Goal: Use online tool/utility: Use online tool/utility

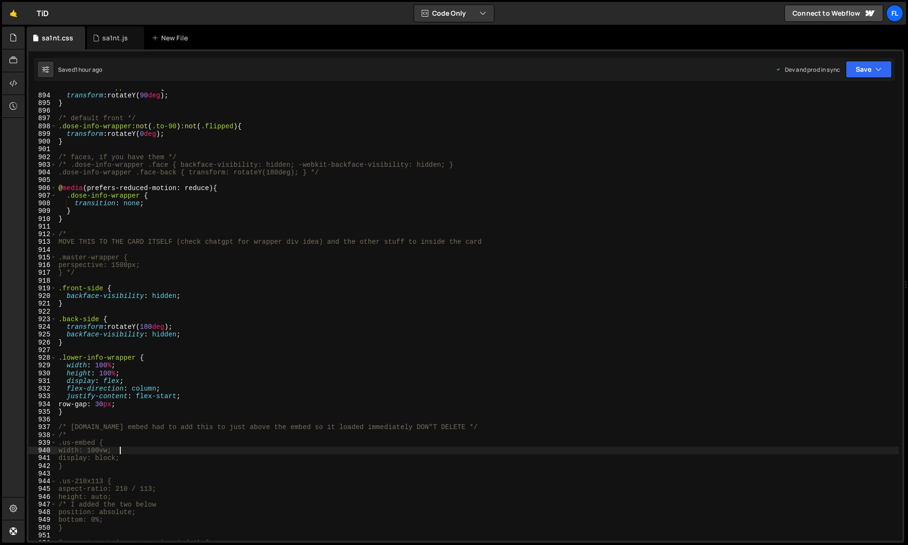
scroll to position [6905, 0]
click at [115, 44] on div "sa1nt.js" at bounding box center [115, 38] width 57 height 23
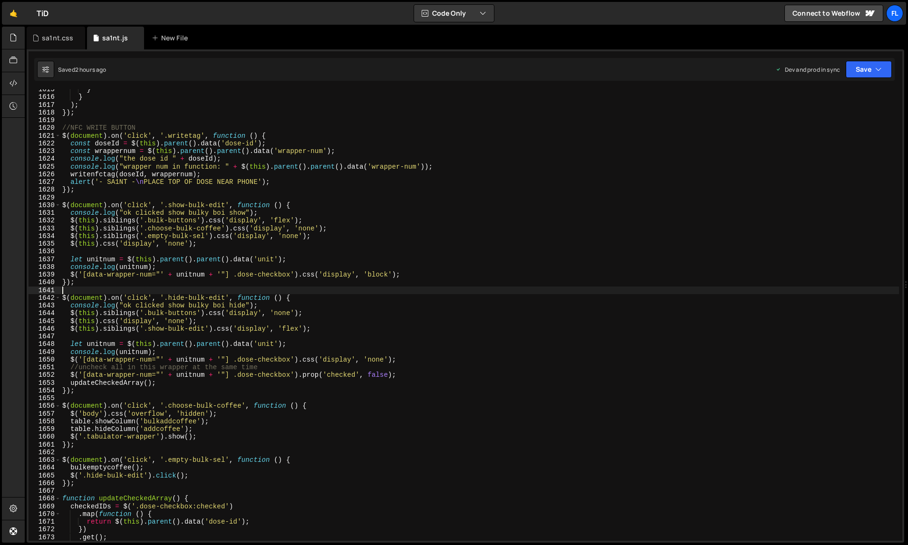
click at [358, 289] on div "} } ) ; }) ; //NFC WRITE BUTTON $ ( document ) . on ( 'click' , '.writetag' , f…" at bounding box center [479, 320] width 839 height 468
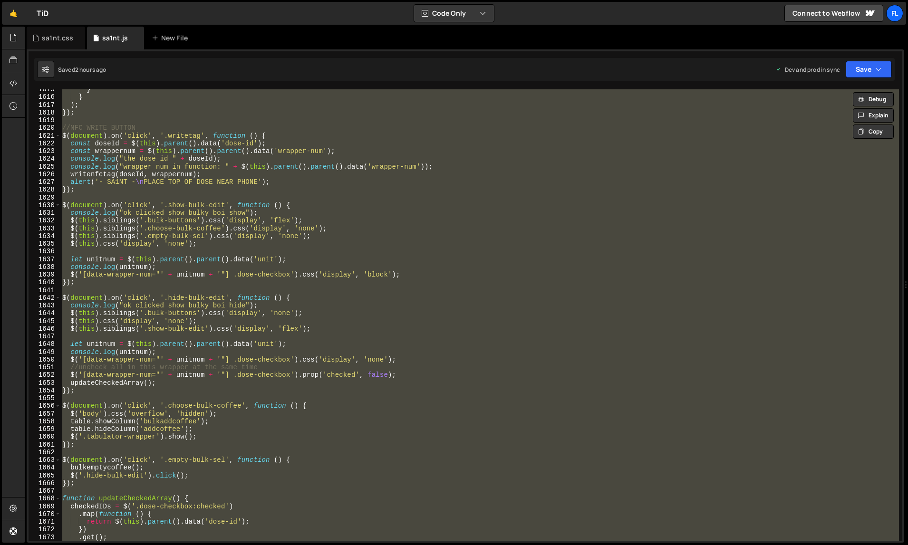
paste textarea
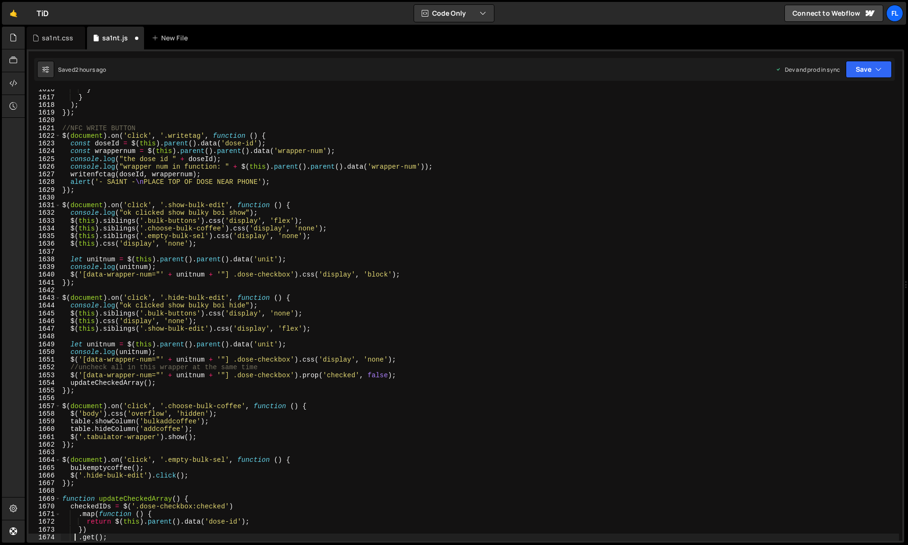
scroll to position [12712, 0]
click at [504, 319] on div "} } ) ; }) ; //NFC WRITE BUTTON $ ( document ) . on ( 'click' , '.writetag' , f…" at bounding box center [479, 320] width 839 height 468
type textarea "$(this).css('display', 'none');"
click at [61, 40] on div "sa1nt.css" at bounding box center [57, 38] width 31 height 10
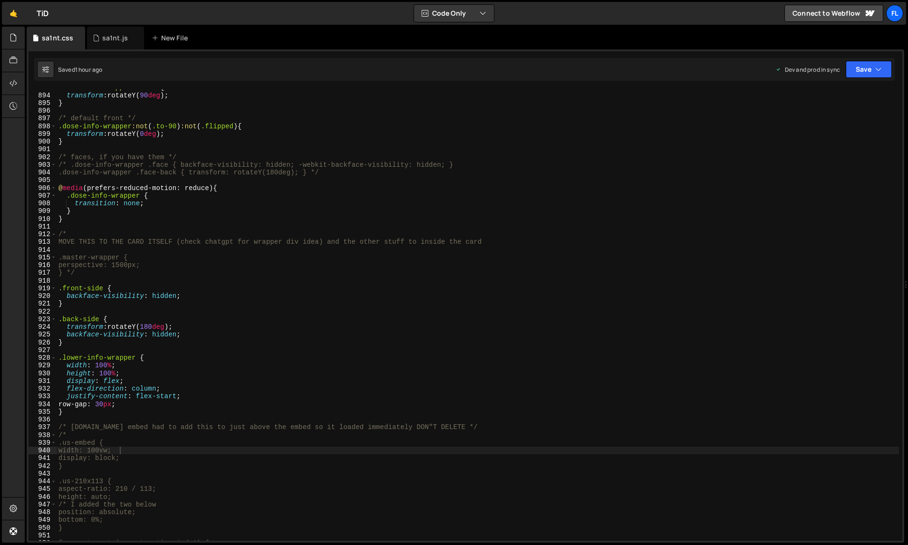
click at [272, 207] on div ".dose-info-wrapper.to-90 { transform : rotateY( 90 deg ) ; } /* default front *…" at bounding box center [478, 318] width 843 height 468
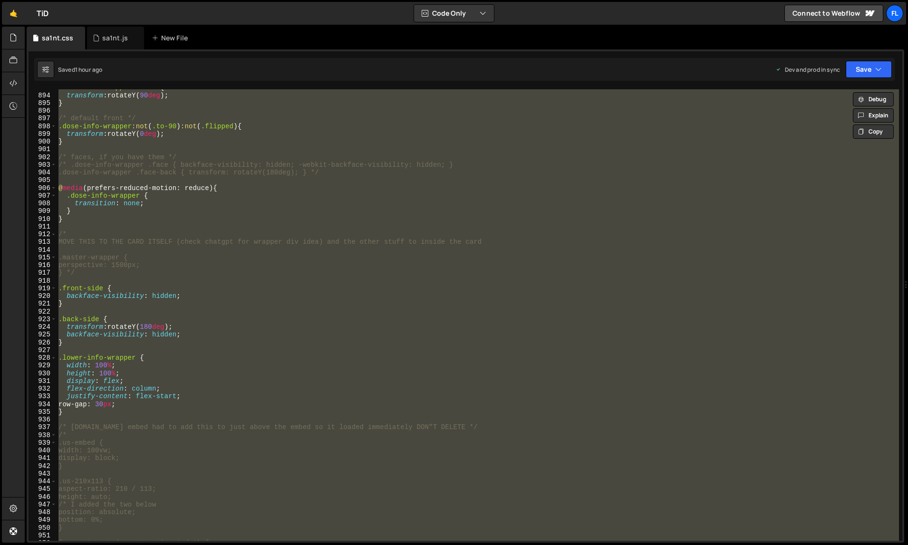
paste textarea
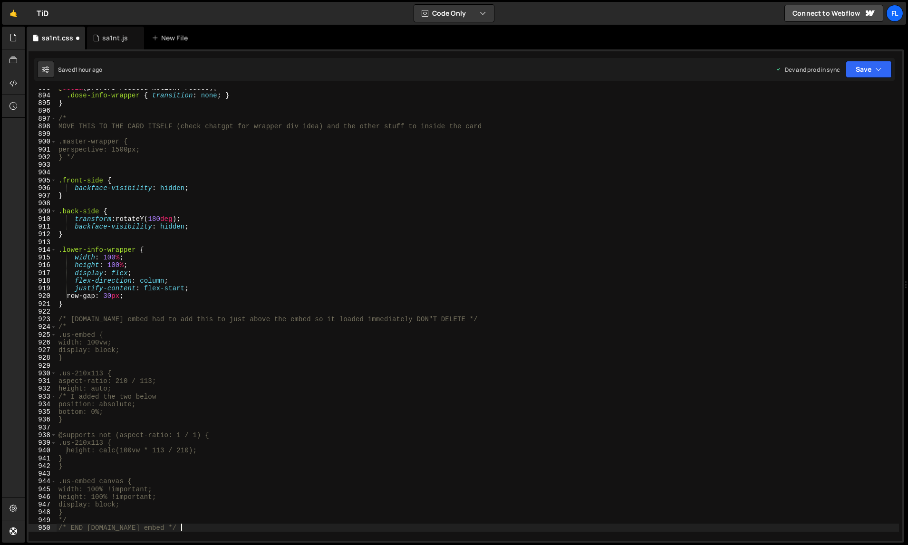
type textarea "width: 100vw;"
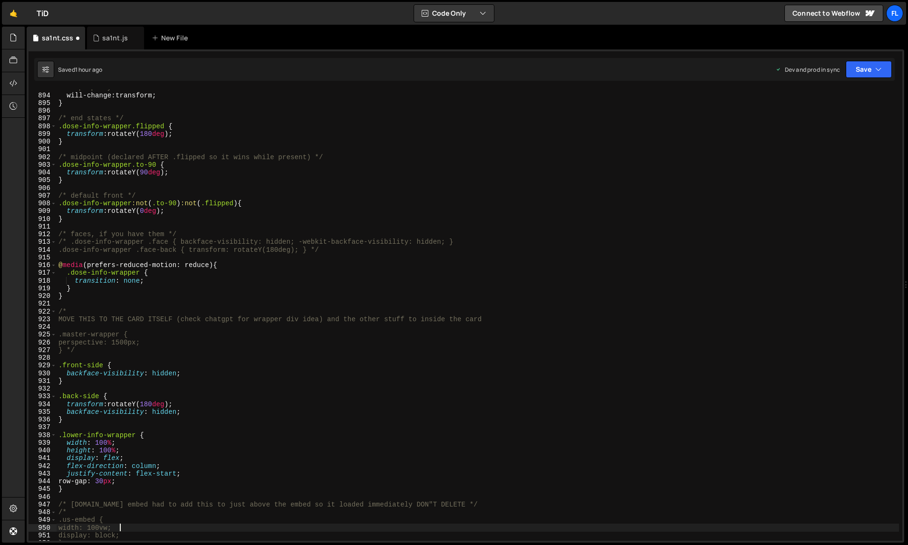
scroll to position [6905, 0]
click at [113, 39] on div "sa1nt.js" at bounding box center [115, 38] width 26 height 10
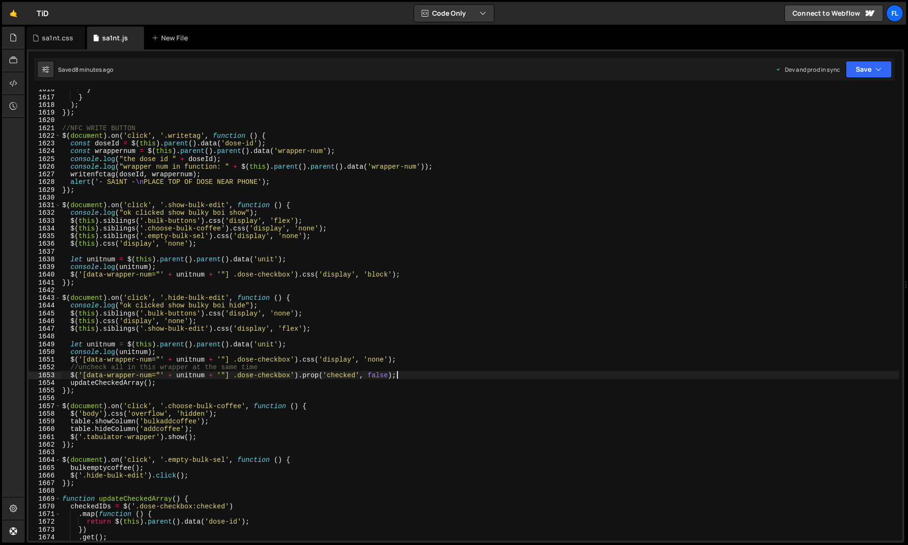
click at [555, 374] on div "} } ) ; }) ; //NFC WRITE BUTTON $ ( document ) . on ( 'click' , '.writetag' , f…" at bounding box center [479, 320] width 839 height 468
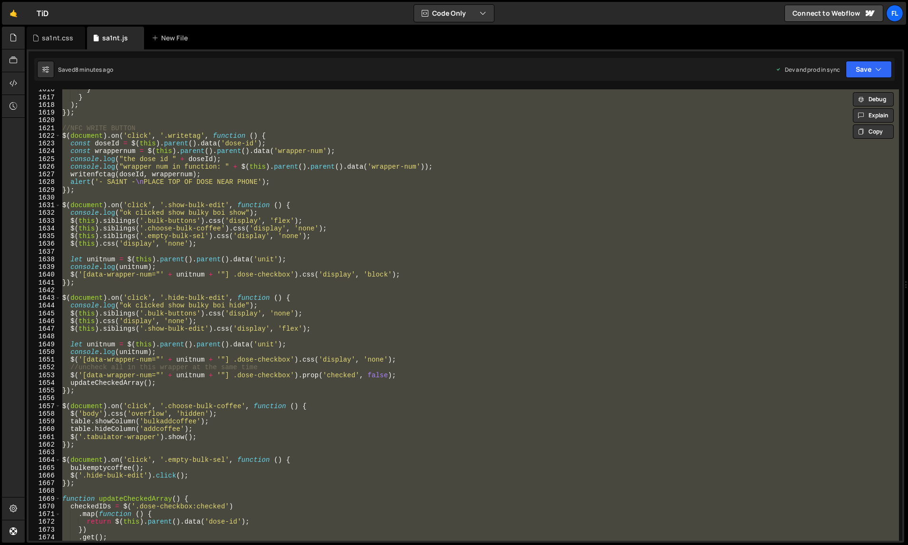
paste textarea
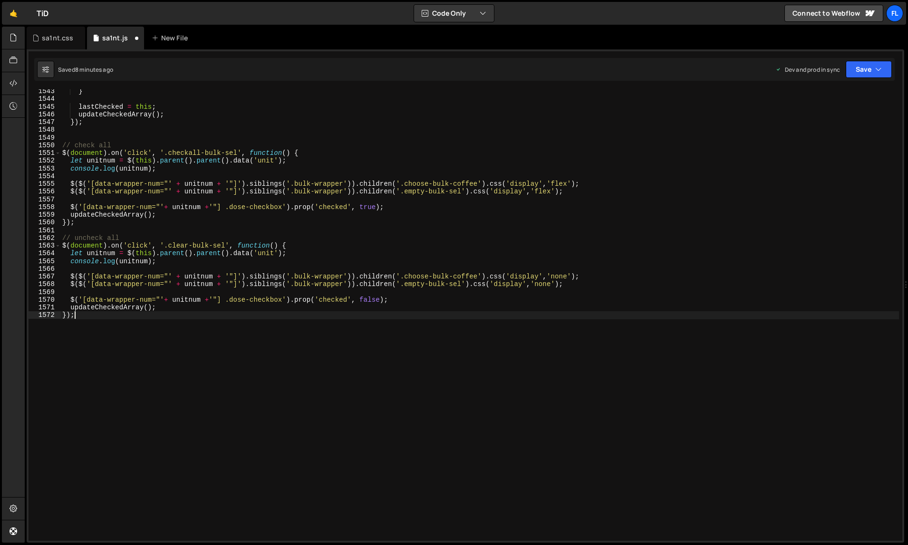
type textarea ".get();"
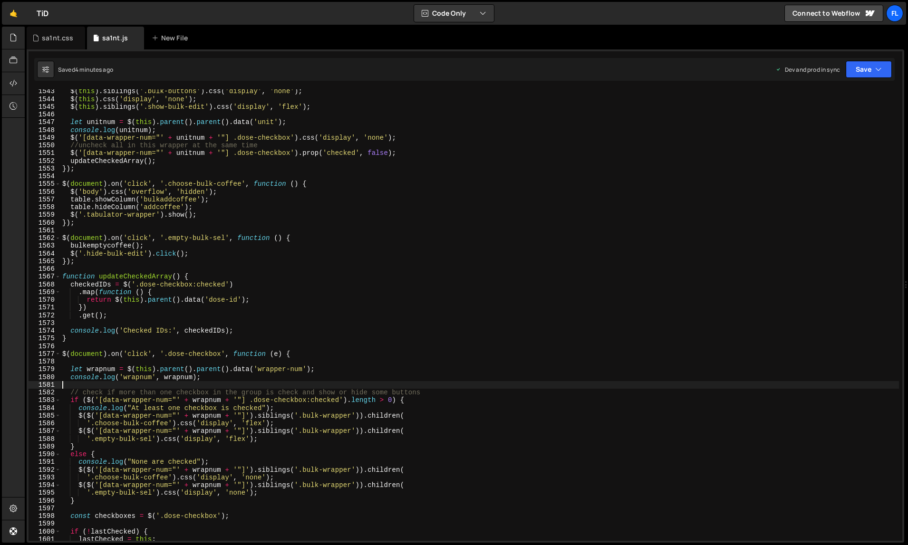
click at [564, 382] on div "$ ( this ) . siblings ( '.bulk-buttons' ) . css ( 'display' , 'none' ) ; $ ( th…" at bounding box center [479, 321] width 839 height 468
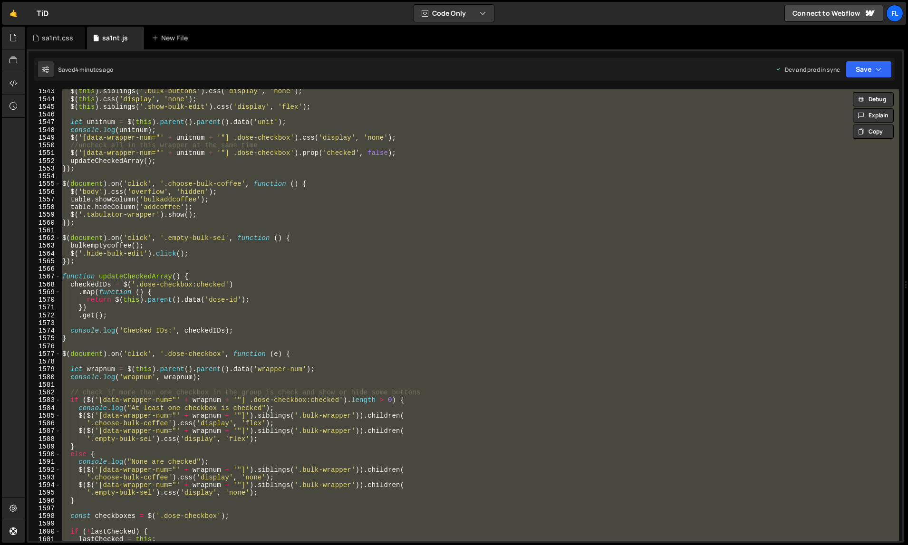
paste textarea
type textarea "});"
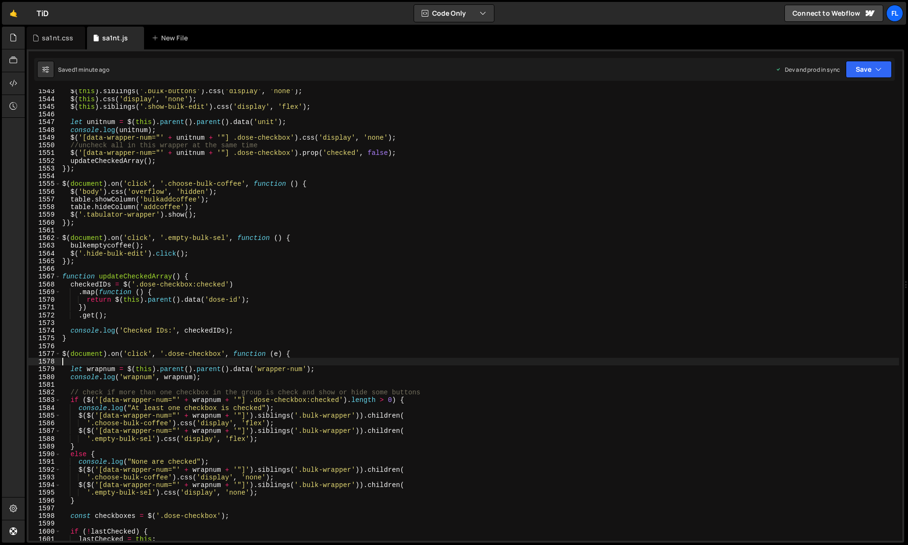
click at [439, 320] on div "$ ( this ) . siblings ( '.bulk-buttons' ) . css ( 'display' , 'none' ) ; $ ( th…" at bounding box center [479, 321] width 839 height 468
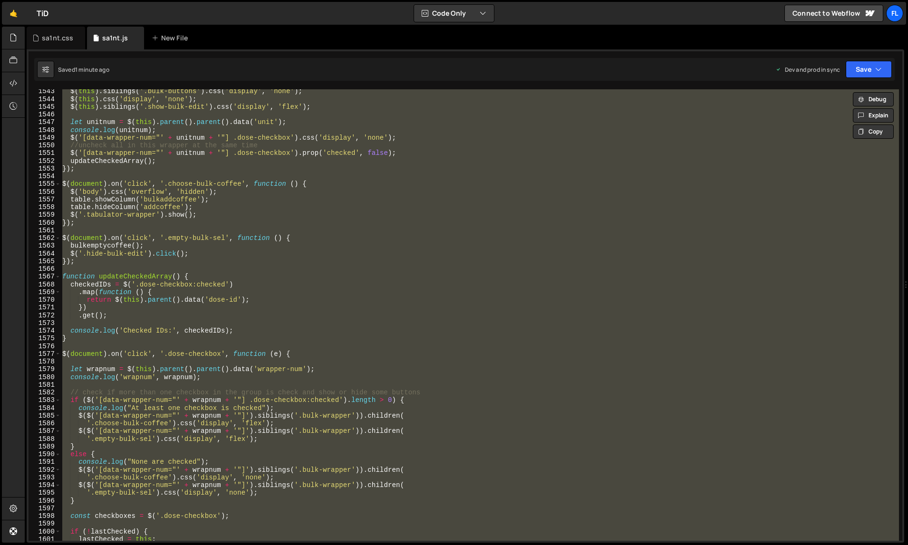
paste textarea
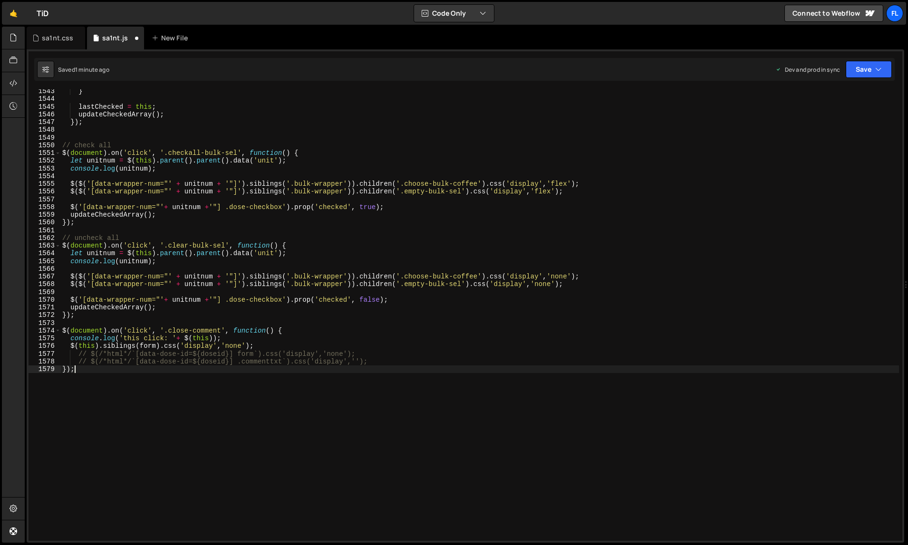
scroll to position [12239, 0]
type textarea "let wrapnum = $(this).parent().parent().data('wrapper-num');"
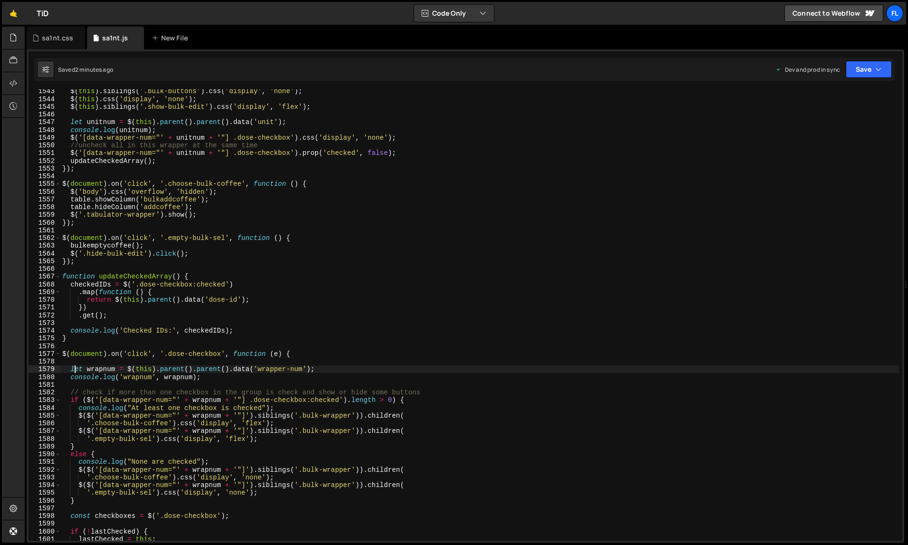
click at [554, 363] on div "$ ( this ) . siblings ( '.bulk-buttons' ) . css ( 'display' , 'none' ) ; $ ( th…" at bounding box center [479, 321] width 839 height 468
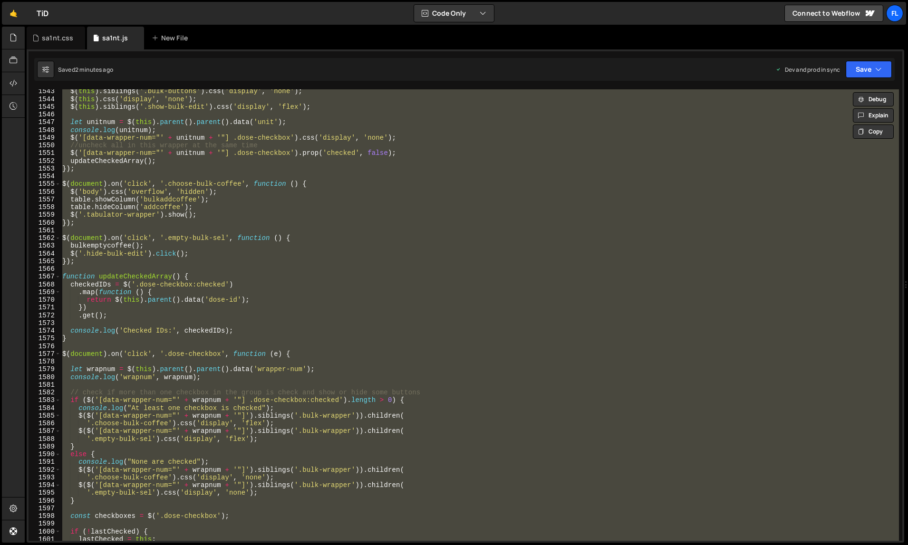
paste textarea
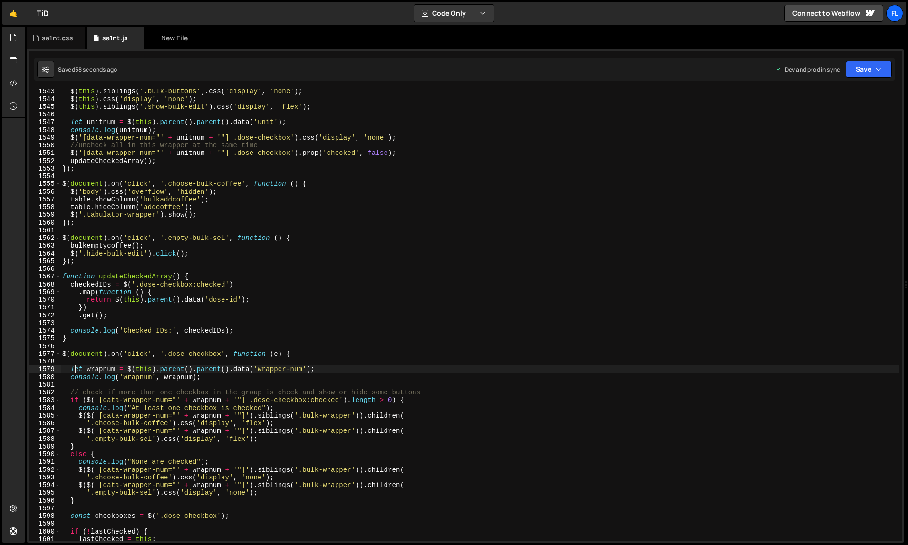
click at [567, 373] on div "$ ( this ) . siblings ( '.bulk-buttons' ) . css ( 'display' , 'none' ) ; $ ( th…" at bounding box center [479, 321] width 839 height 468
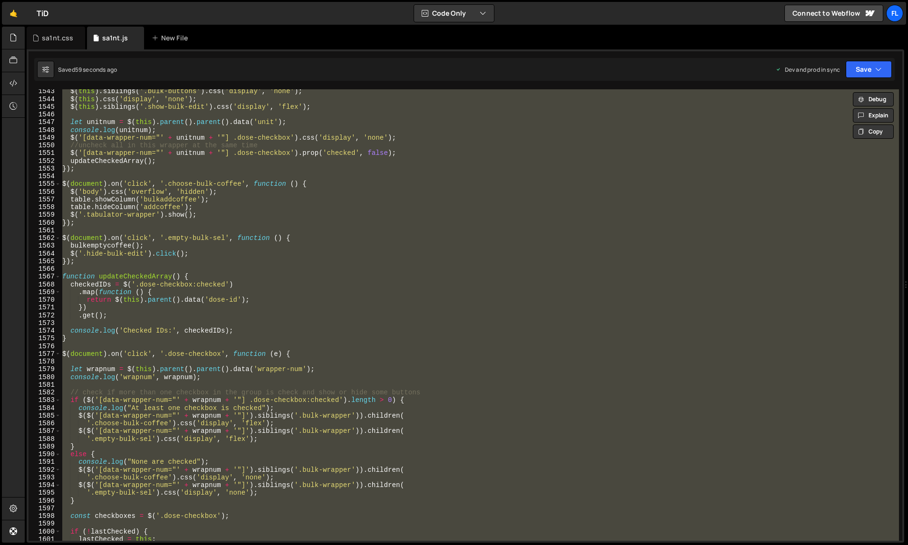
paste textarea
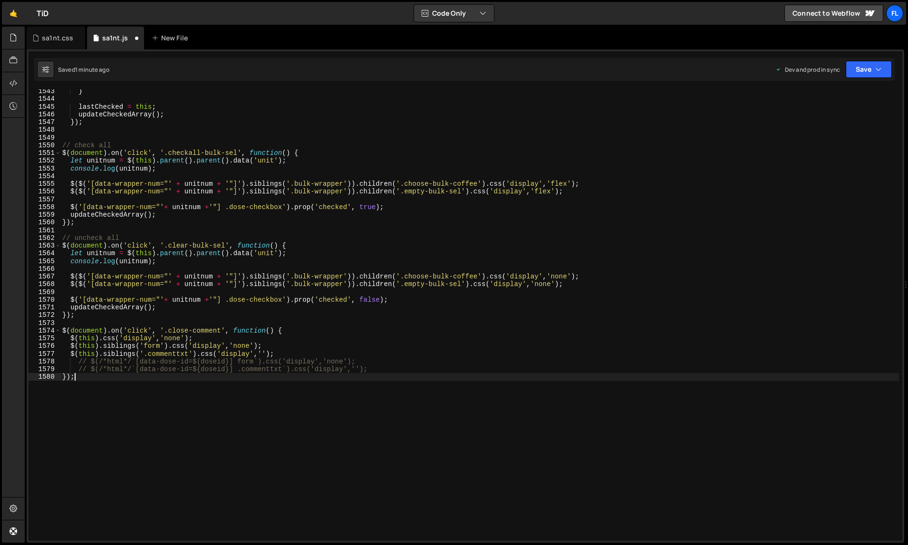
type textarea "console.log('wrapnum', wrapnum);"
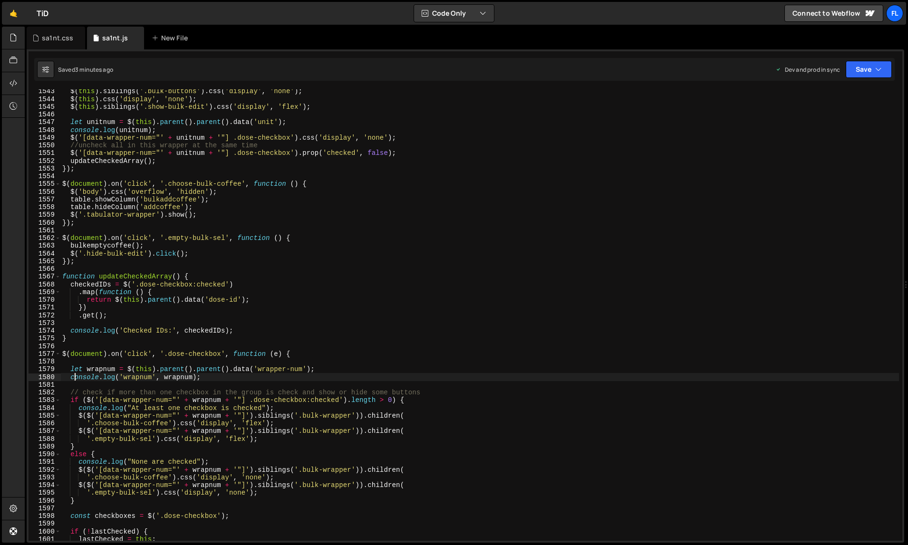
click at [522, 363] on div "$ ( this ) . siblings ( '.bulk-buttons' ) . css ( 'display' , 'none' ) ; $ ( th…" at bounding box center [479, 321] width 839 height 468
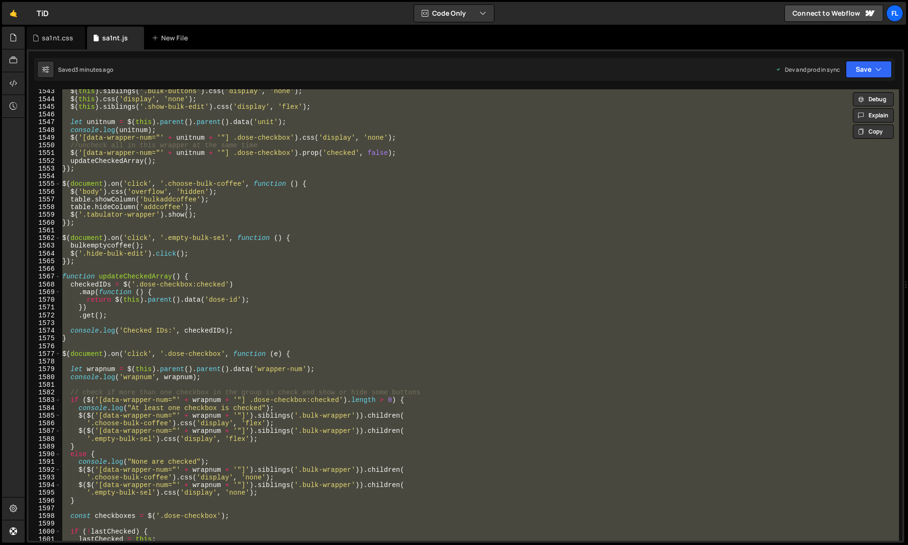
paste textarea
type textarea "});"
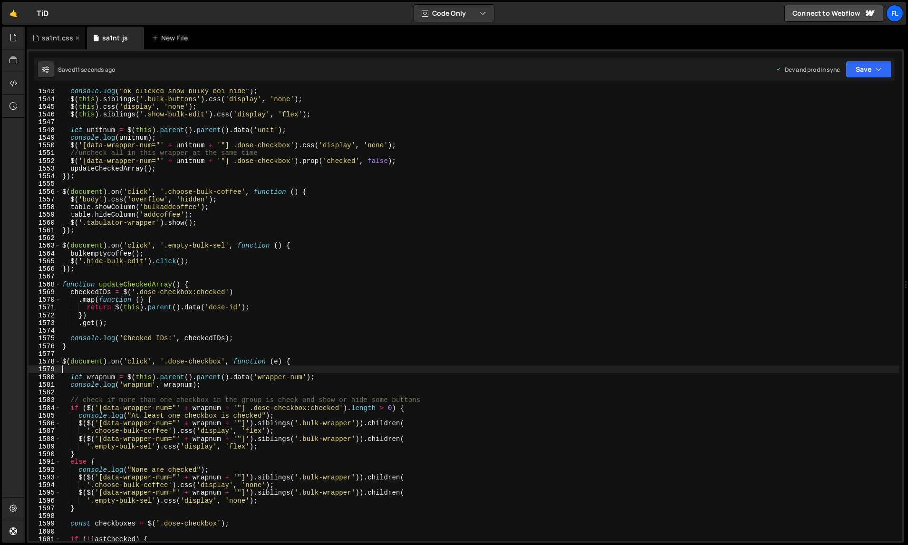
click at [66, 40] on div "sa1nt.css" at bounding box center [57, 38] width 31 height 10
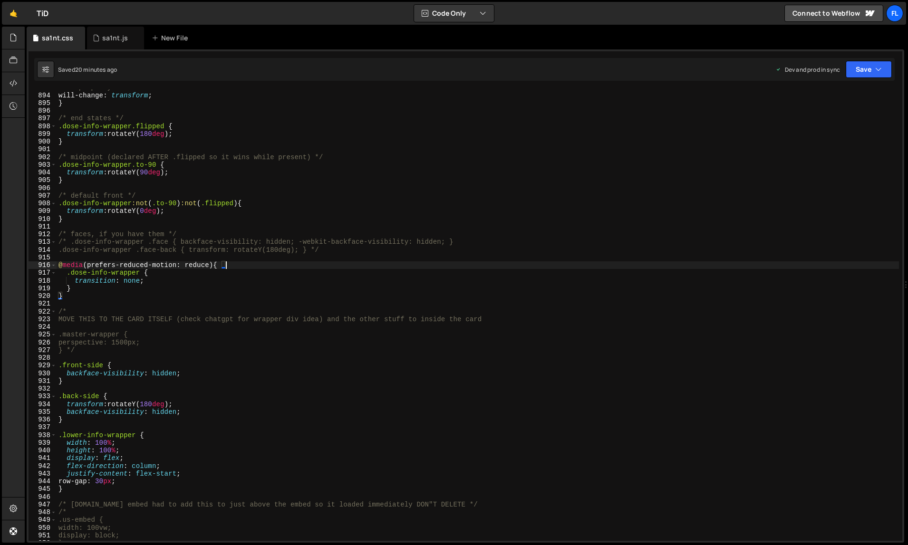
click at [319, 268] on div "/* property-first is safest */ will-change : transform ; } /* end states */ .do…" at bounding box center [478, 318] width 843 height 468
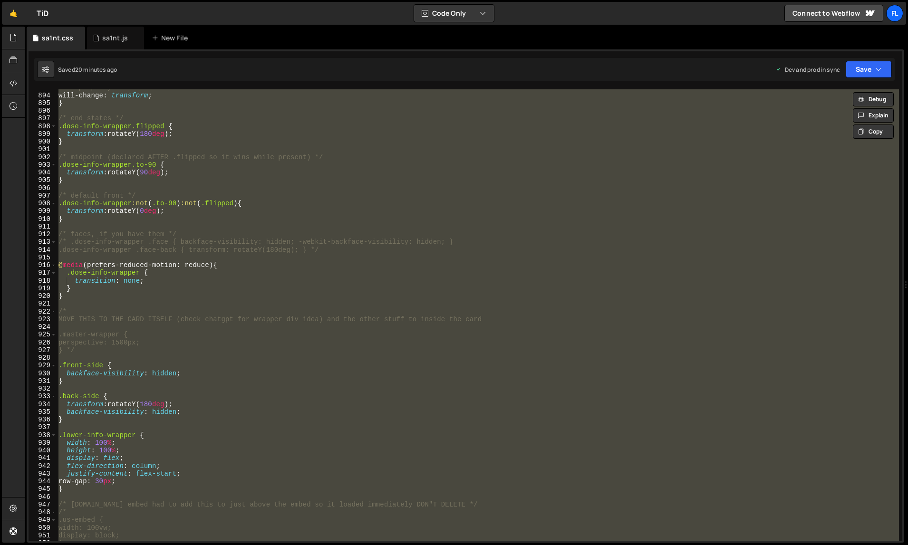
paste textarea
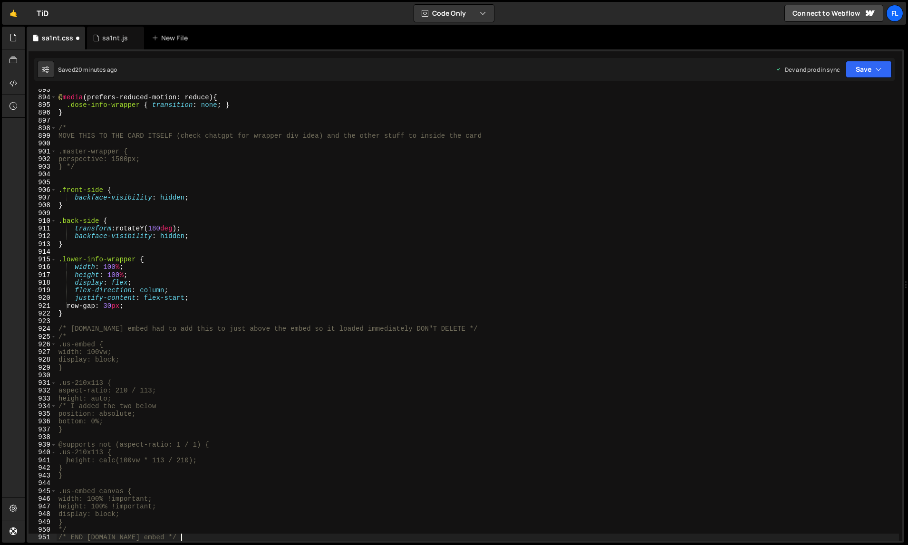
type textarea "width: 100vw;"
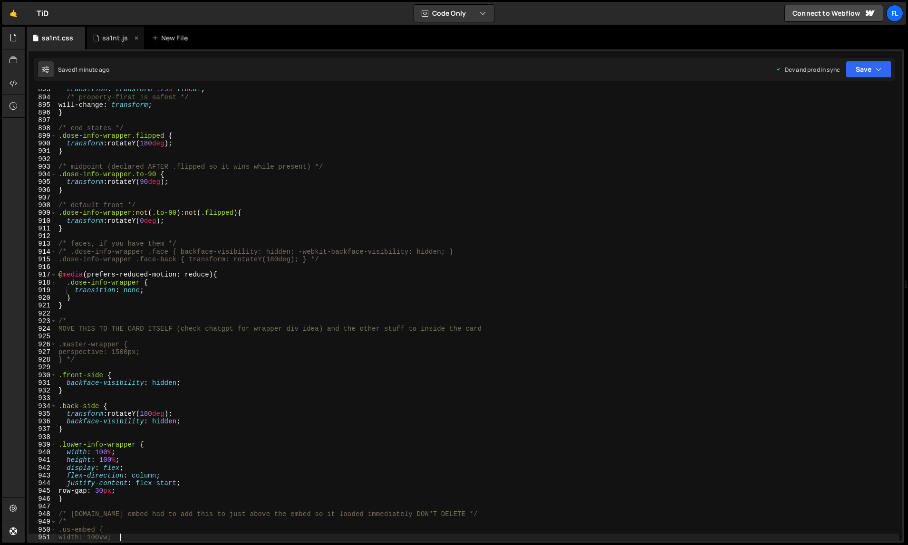
click at [111, 43] on div "sa1nt.js" at bounding box center [115, 38] width 57 height 23
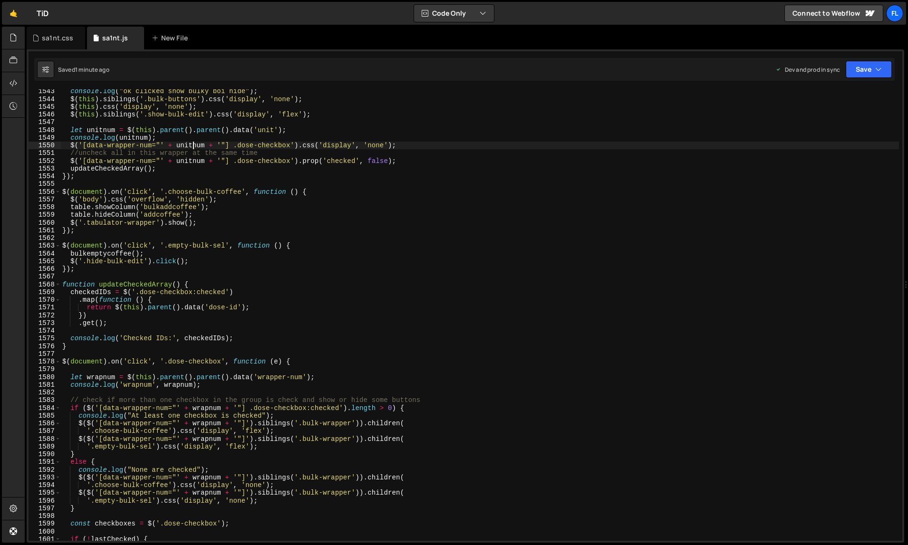
click at [194, 144] on div "console . log ( "ok clicked show bulky boi hide" ) ; $ ( this ) . siblings ( '.…" at bounding box center [479, 321] width 839 height 468
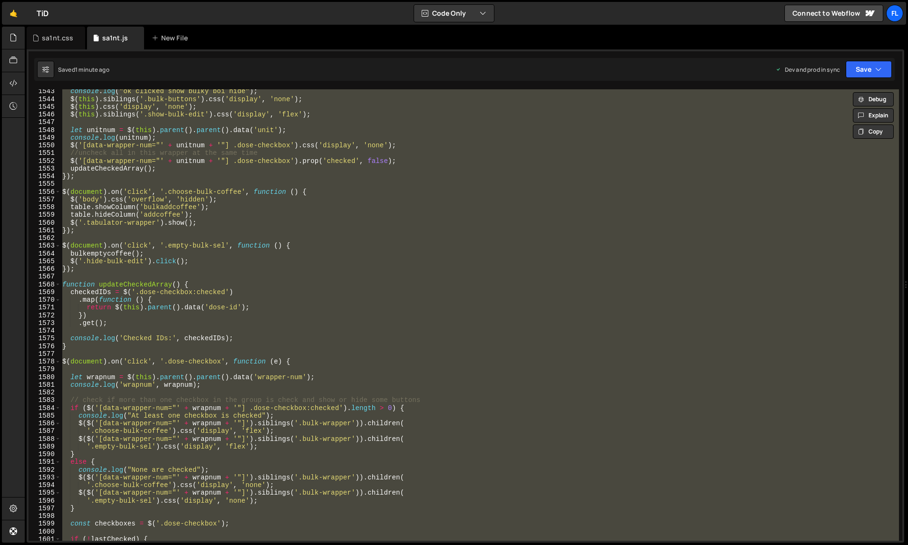
paste textarea
type textarea "});"
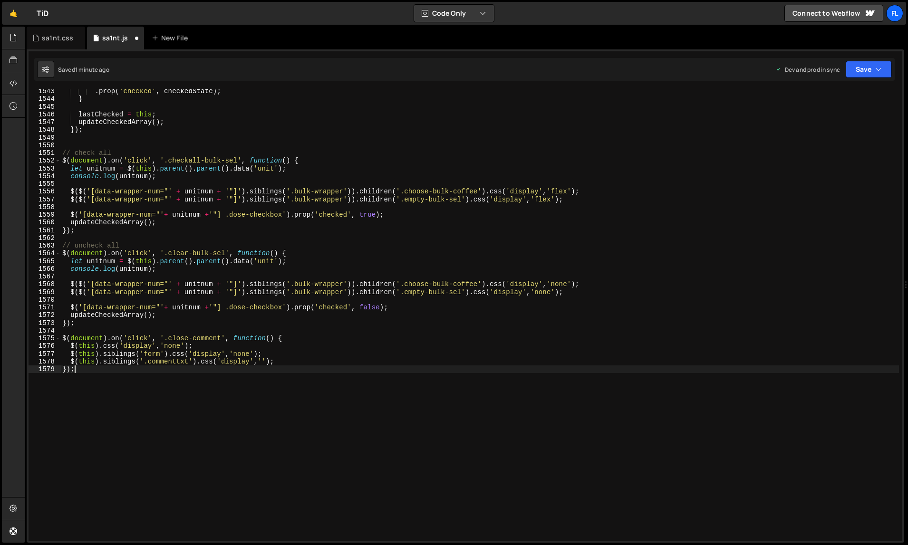
scroll to position [12154, 0]
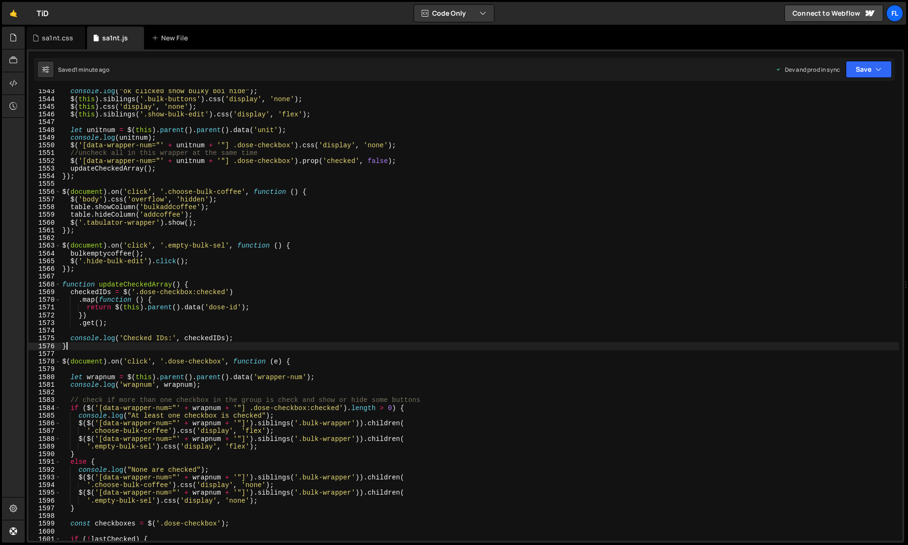
click at [500, 348] on div "console . log ( "ok clicked show bulky boi hide" ) ; $ ( this ) . siblings ( '.…" at bounding box center [479, 321] width 839 height 468
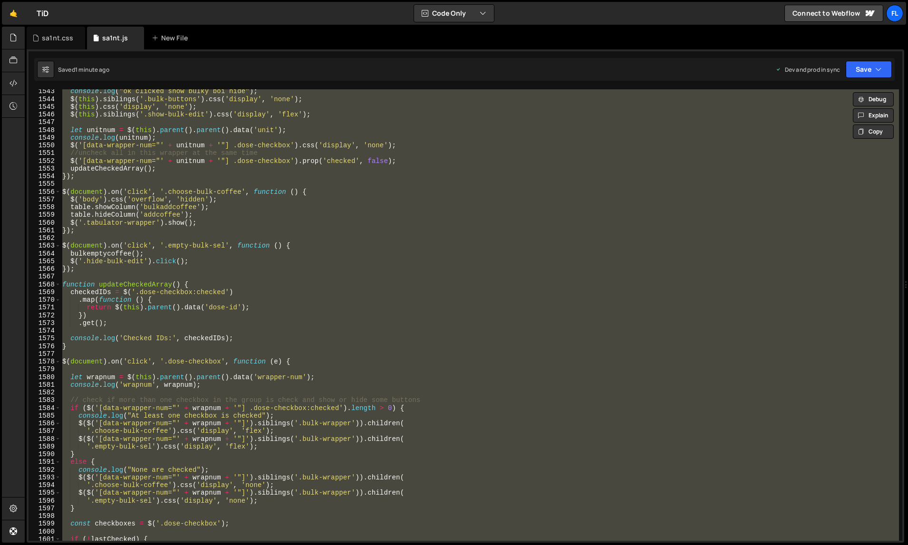
paste textarea
type textarea "});"
